Goal: Task Accomplishment & Management: Use online tool/utility

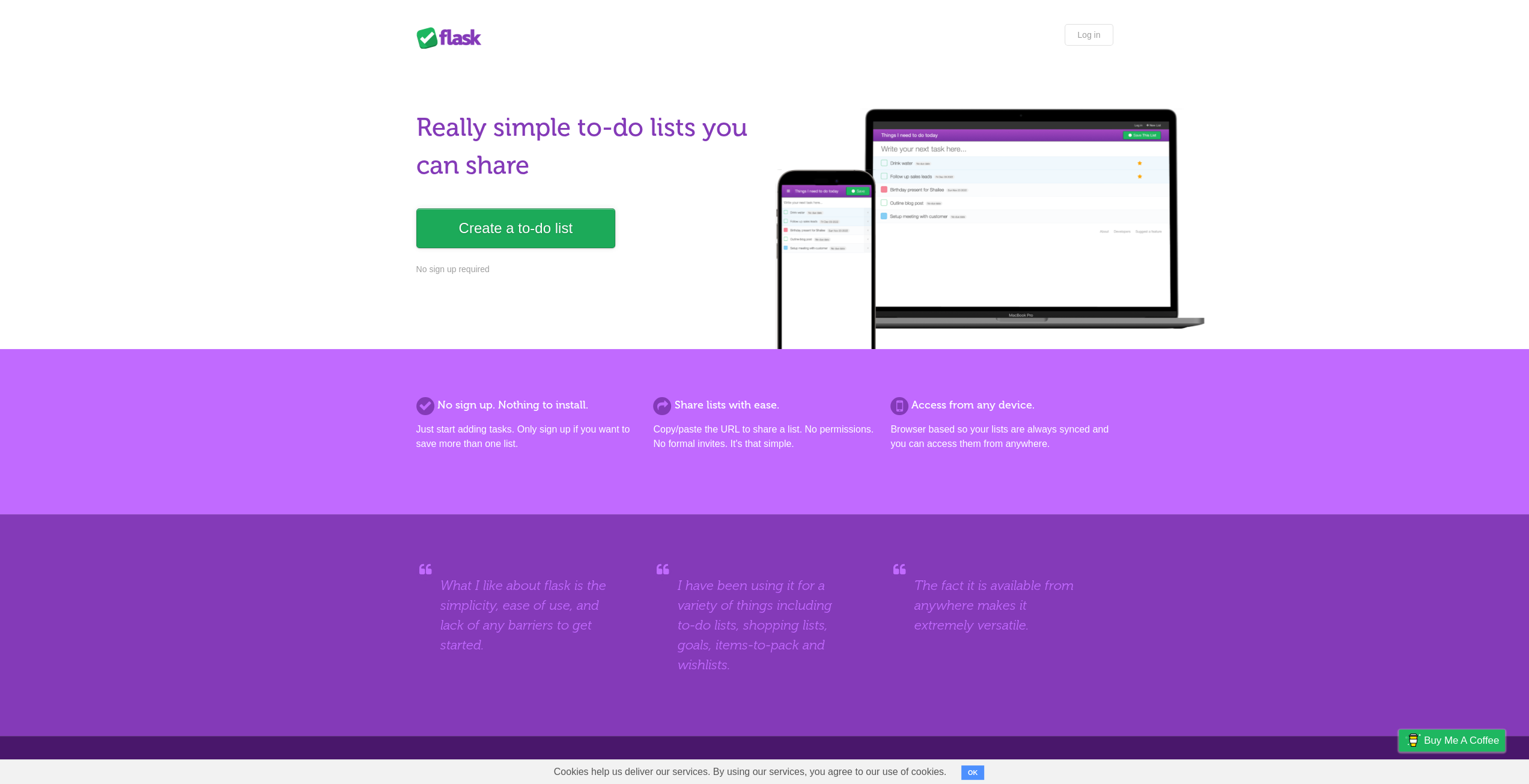
click at [533, 225] on link "Create a to-do list" at bounding box center [516, 228] width 199 height 40
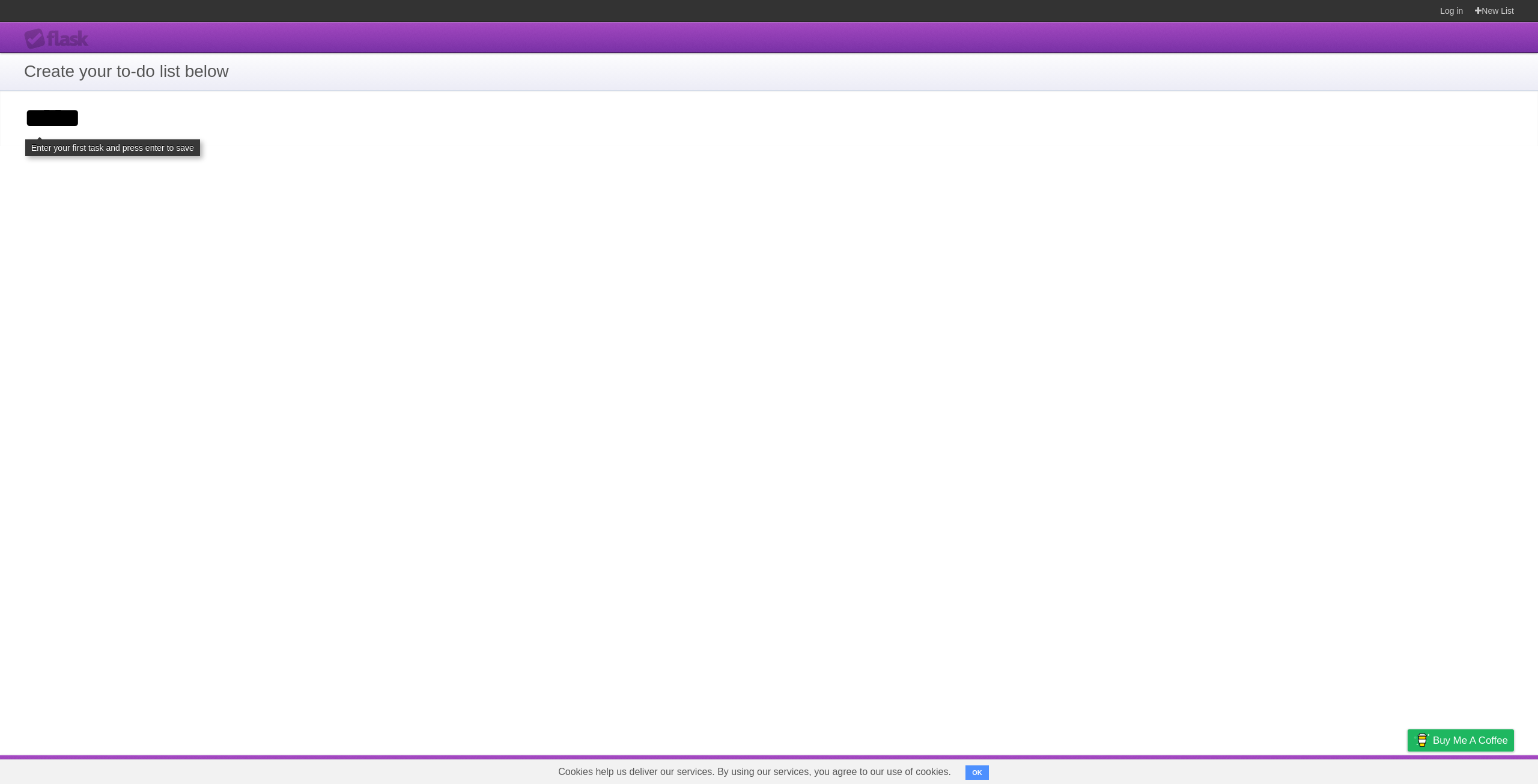
type input "*****"
click input "**********" at bounding box center [0, 0] width 0 height 0
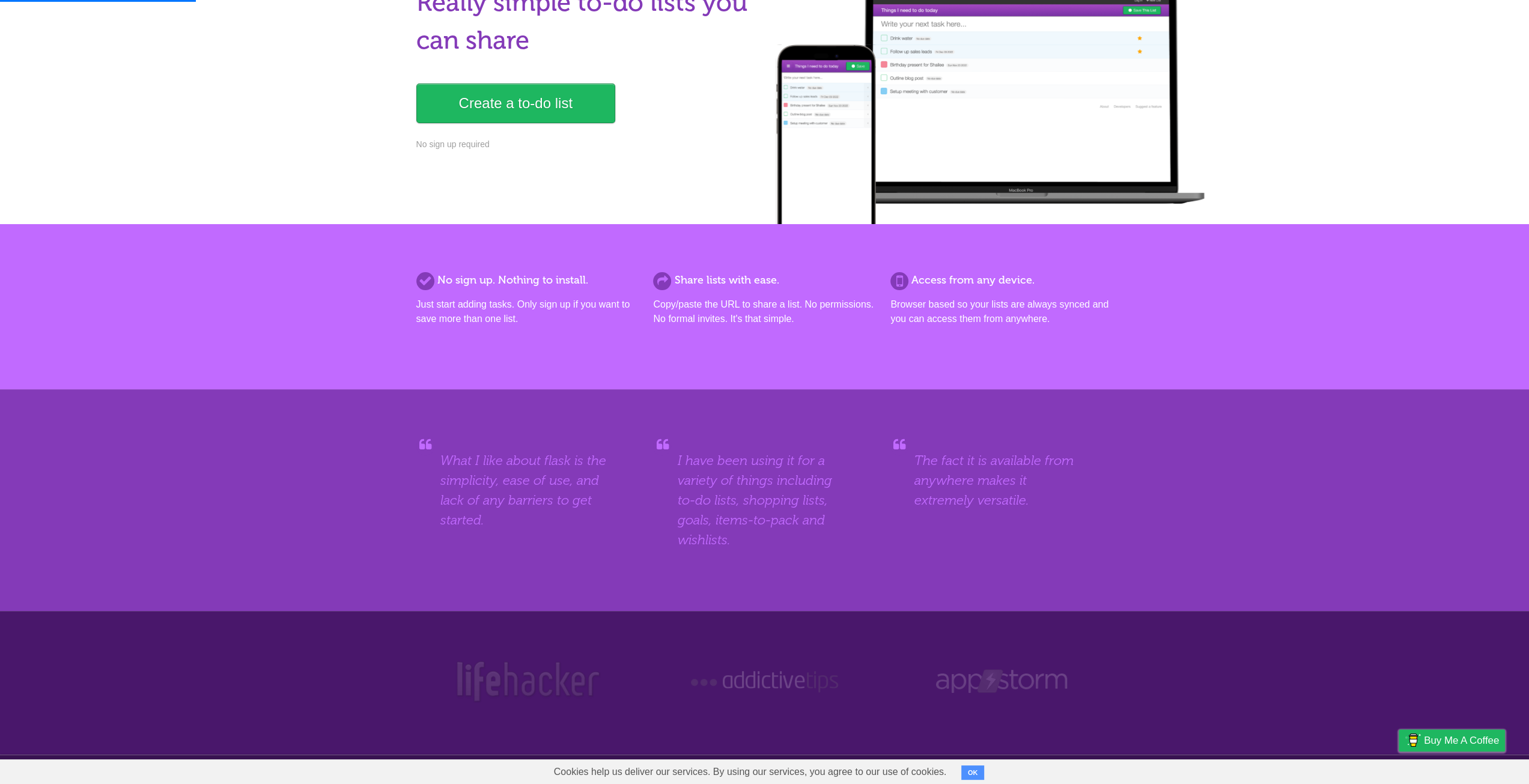
scroll to position [166, 0]
